Goal: Navigation & Orientation: Find specific page/section

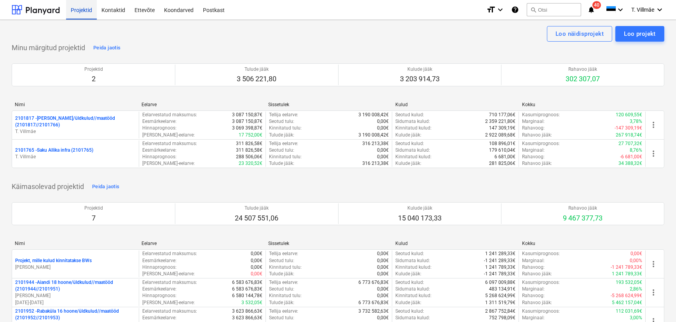
click at [80, 11] on div "Projektid" at bounding box center [81, 10] width 31 height 20
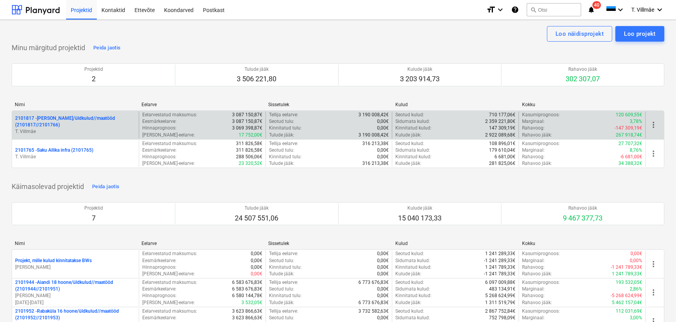
click at [80, 114] on div "2101817 - [PERSON_NAME]/üldkulud//maatööd (2101817//2101766) T. [GEOGRAPHIC_DAT…" at bounding box center [75, 125] width 127 height 27
click at [74, 123] on p "2101817 - [PERSON_NAME]/üldkulud//maatööd (2101817//2101766)" at bounding box center [75, 121] width 120 height 13
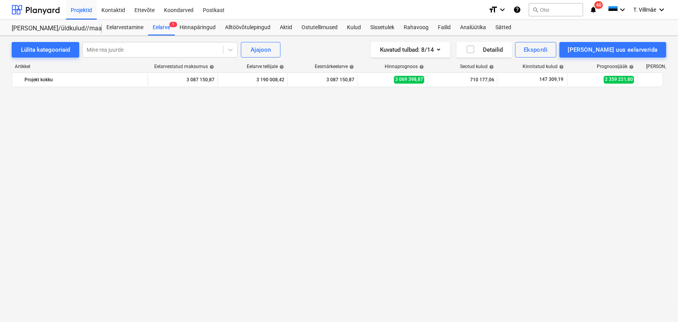
scroll to position [2399, 0]
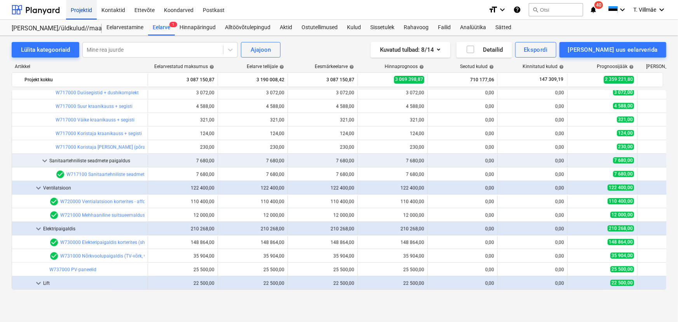
click at [82, 15] on div "Projektid" at bounding box center [81, 10] width 31 height 20
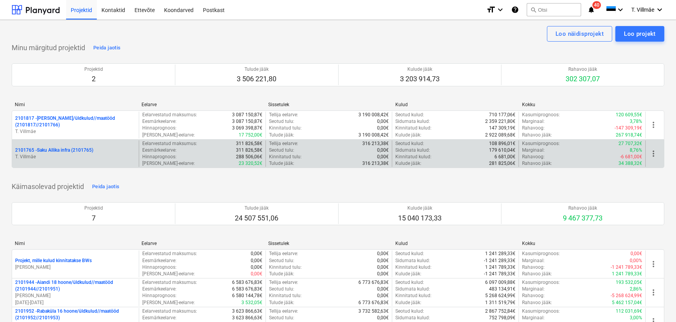
click at [56, 152] on p "2101765 - Saku Allika infra (2101765)" at bounding box center [54, 150] width 78 height 7
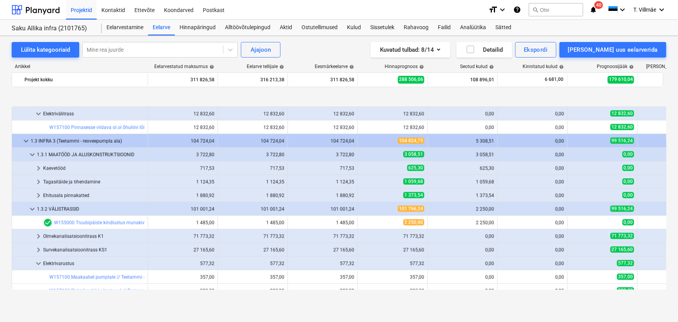
scroll to position [576, 0]
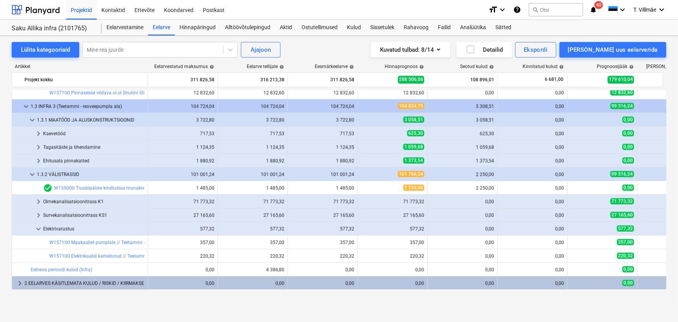
click at [172, 306] on div "Lülita kategooriaid Mine rea juurde Ajajoon Kuvatud tulbad : 8/14 Detailid Eksp…" at bounding box center [339, 179] width 678 height 286
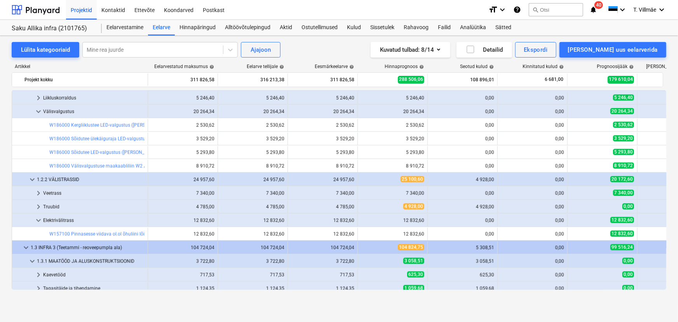
click at [152, 305] on div "Lülita kategooriaid Mine rea juurde Ajajoon Kuvatud tulbad : 8/14 Detailid Eksp…" at bounding box center [339, 179] width 678 height 286
click at [73, 7] on div "Projektid" at bounding box center [81, 10] width 31 height 20
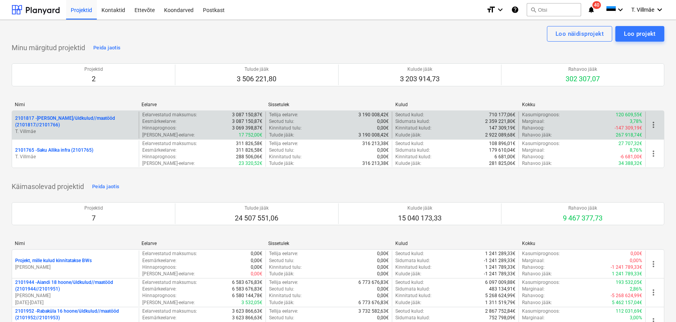
click at [60, 115] on p "2101817 - [PERSON_NAME]/üldkulud//maatööd (2101817//2101766)" at bounding box center [75, 121] width 120 height 13
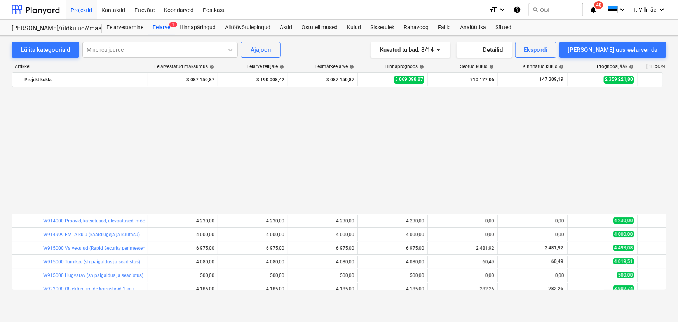
scroll to position [2929, 0]
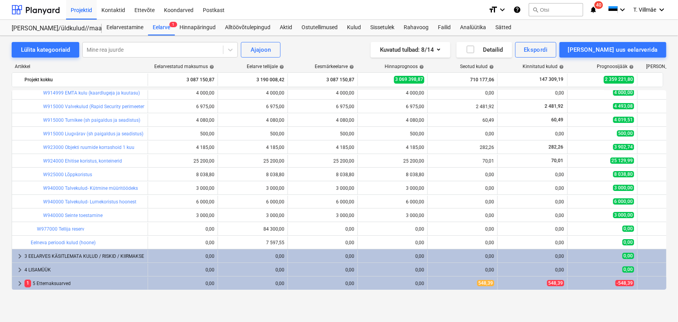
click at [103, 305] on div "Lülita kategooriaid Mine rea juurde Ajajoon Kuvatud tulbad : 8/14 Detailid Eksp…" at bounding box center [339, 179] width 678 height 286
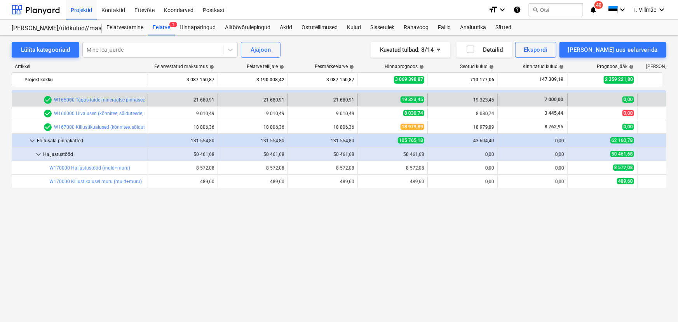
scroll to position [0, 0]
